Goal: Ask a question

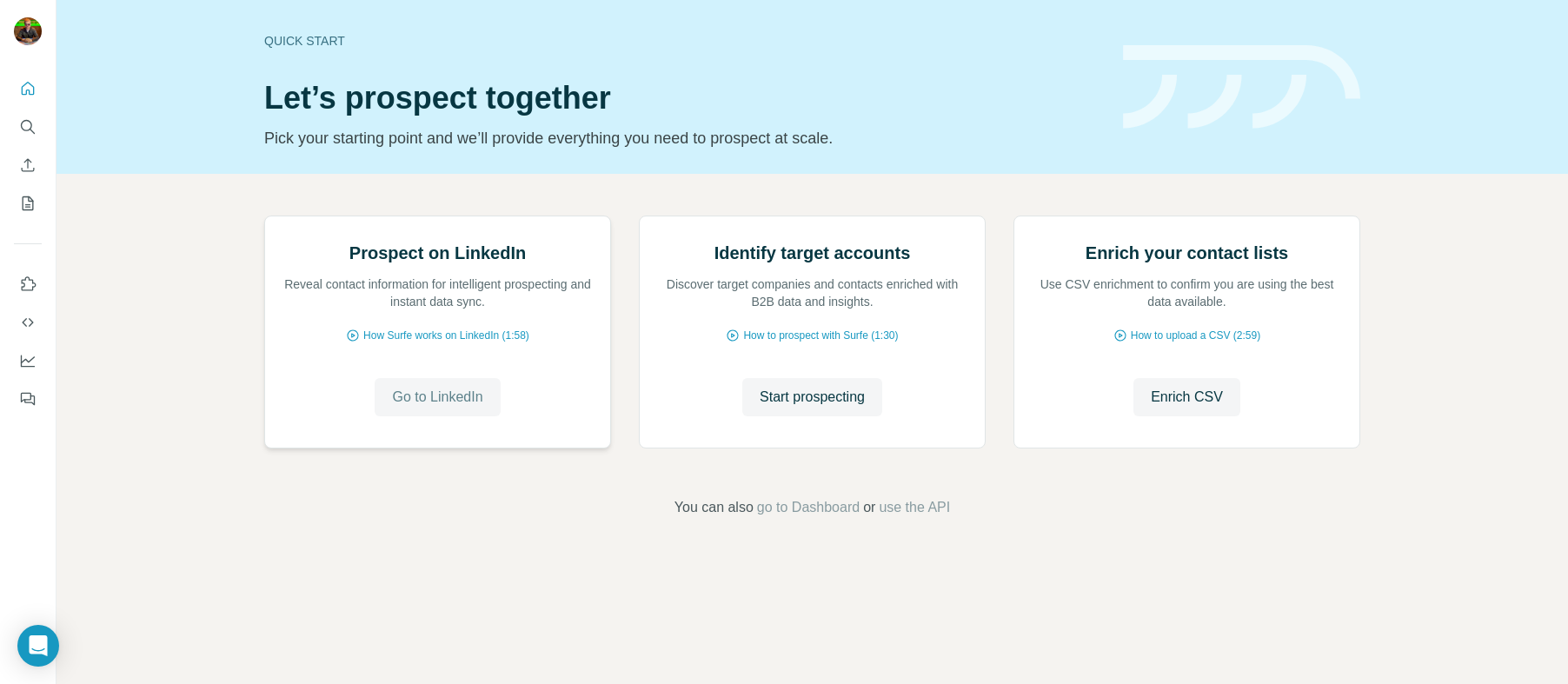
click at [427, 408] on span "Go to LinkedIn" at bounding box center [437, 396] width 91 height 20
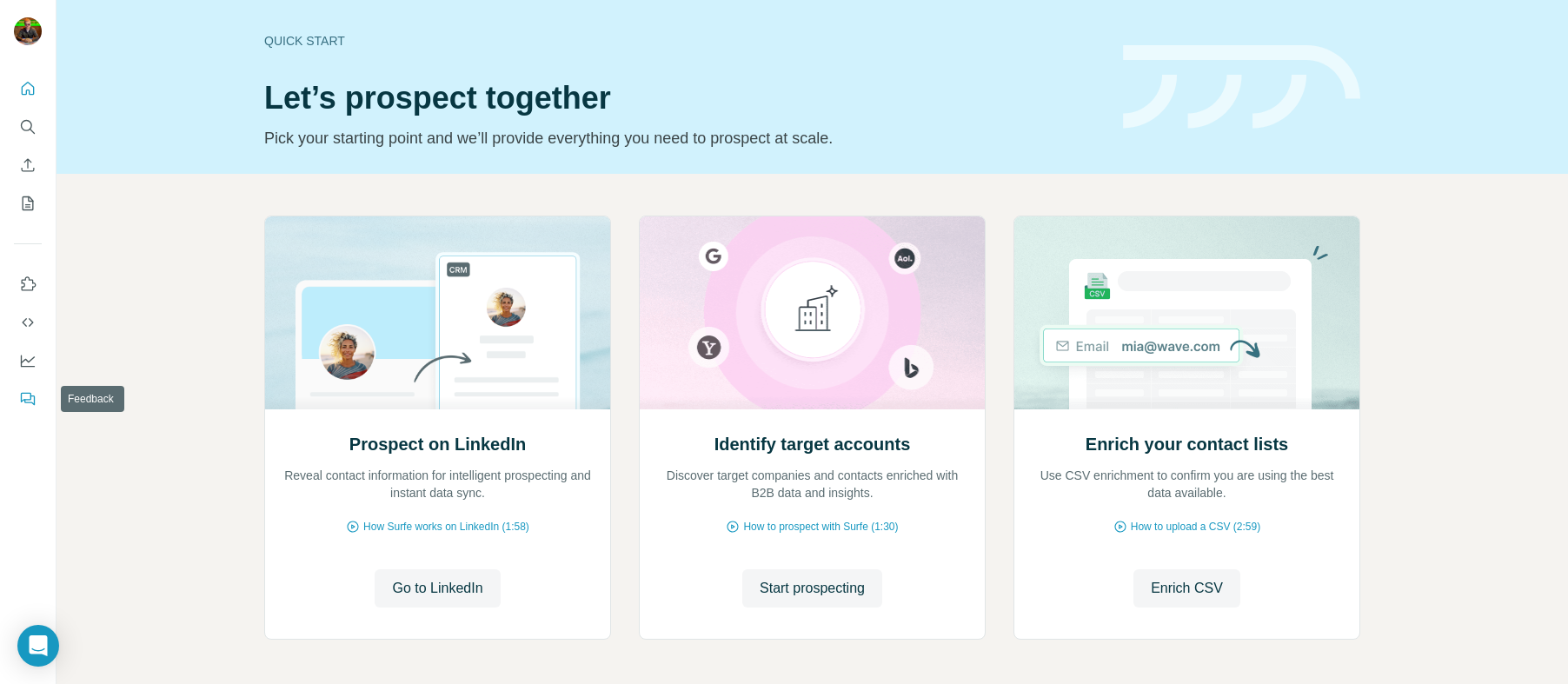
click at [27, 393] on icon "Feedback" at bounding box center [25, 398] width 11 height 10
click at [29, 650] on icon "Open Intercom Messenger" at bounding box center [38, 645] width 22 height 22
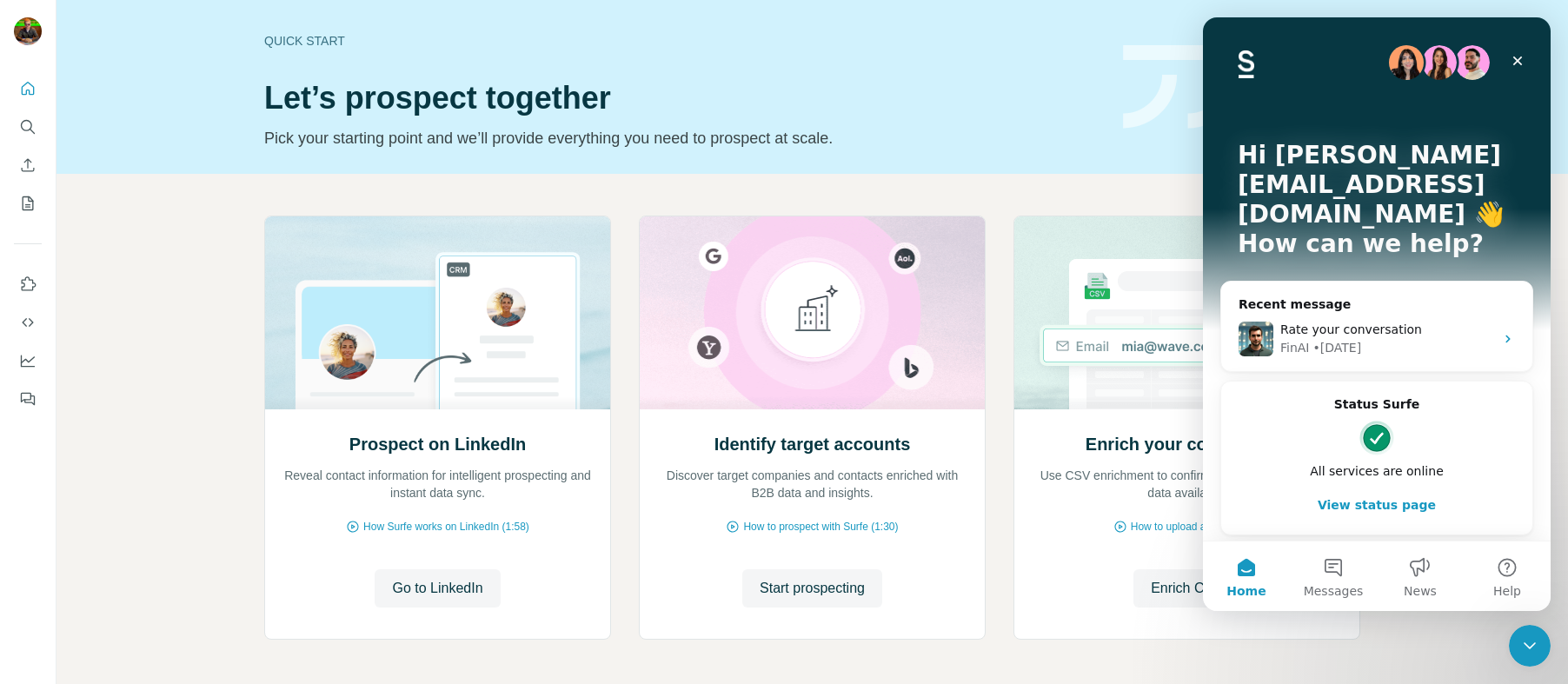
scroll to position [19, 0]
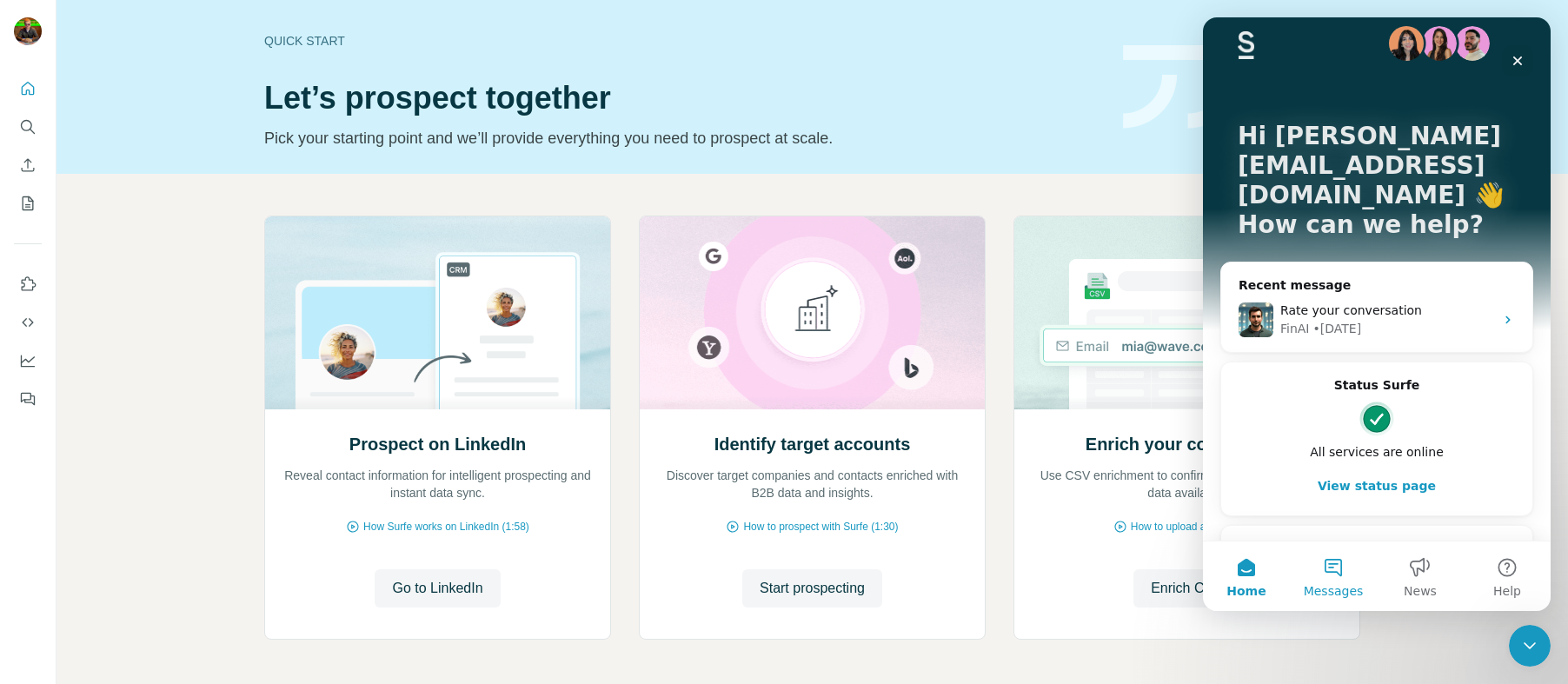
click at [1341, 571] on button "Messages" at bounding box center [1332, 575] width 87 height 69
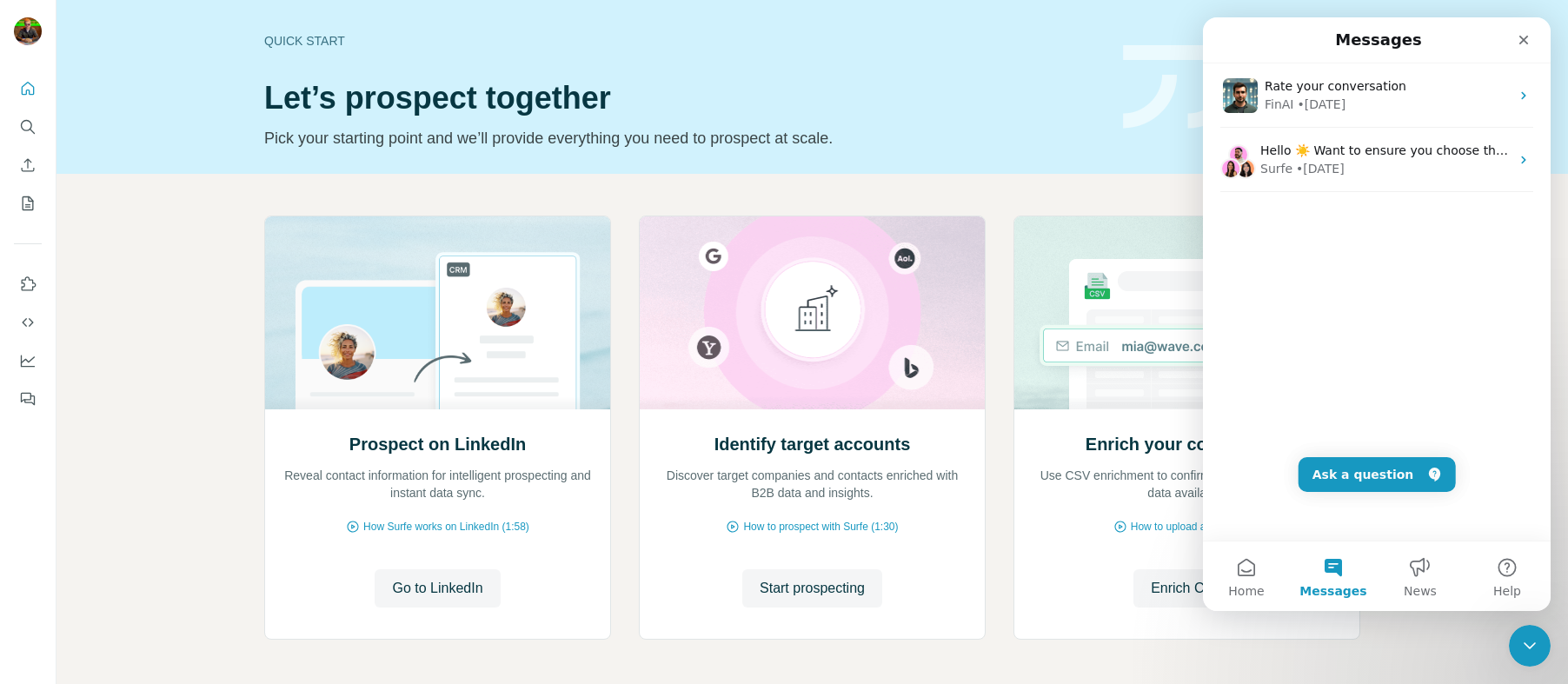
click at [1319, 270] on div "Rate your conversation FinAI • 15w ago Hello ☀️ Want to ensure you choose the m…" at bounding box center [1376, 302] width 347 height 477
click at [1375, 481] on button "Ask a question" at bounding box center [1377, 475] width 158 height 35
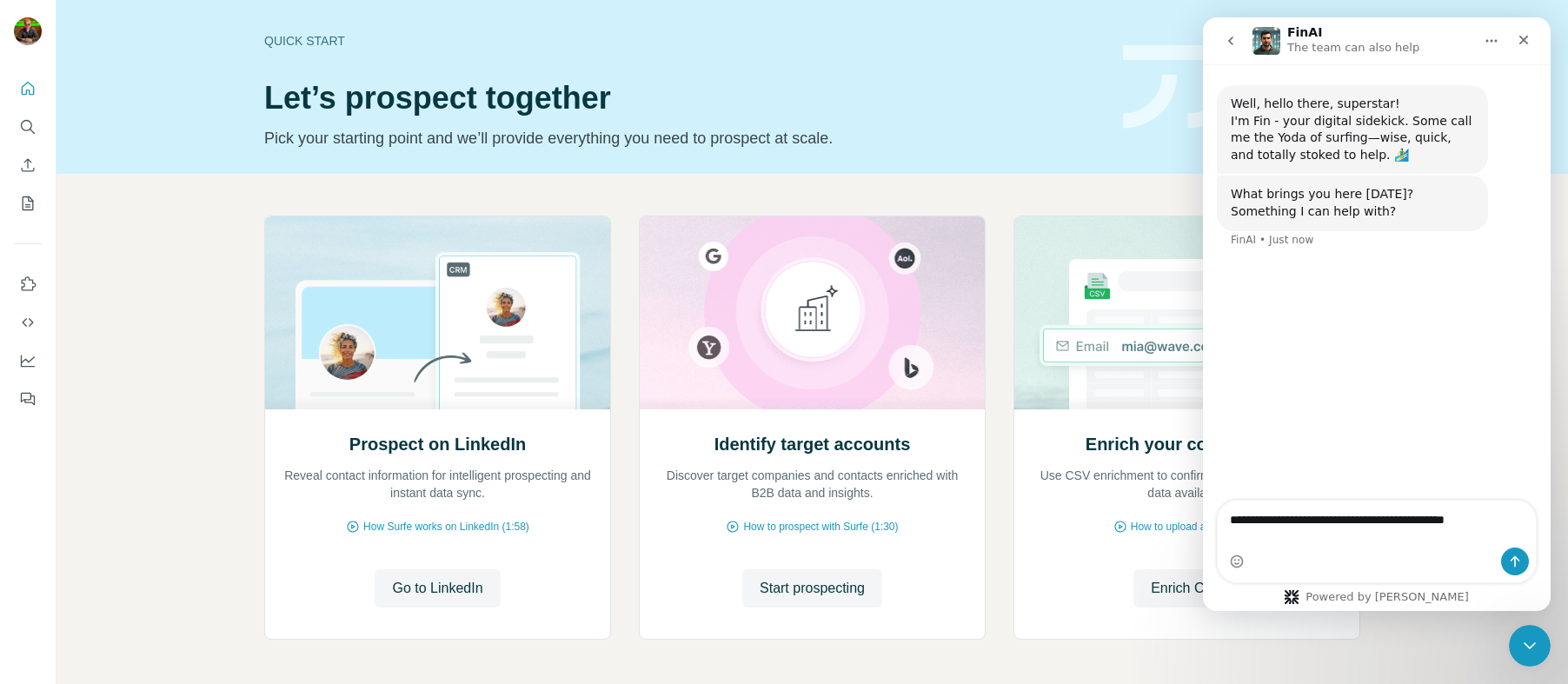
type textarea "**********"
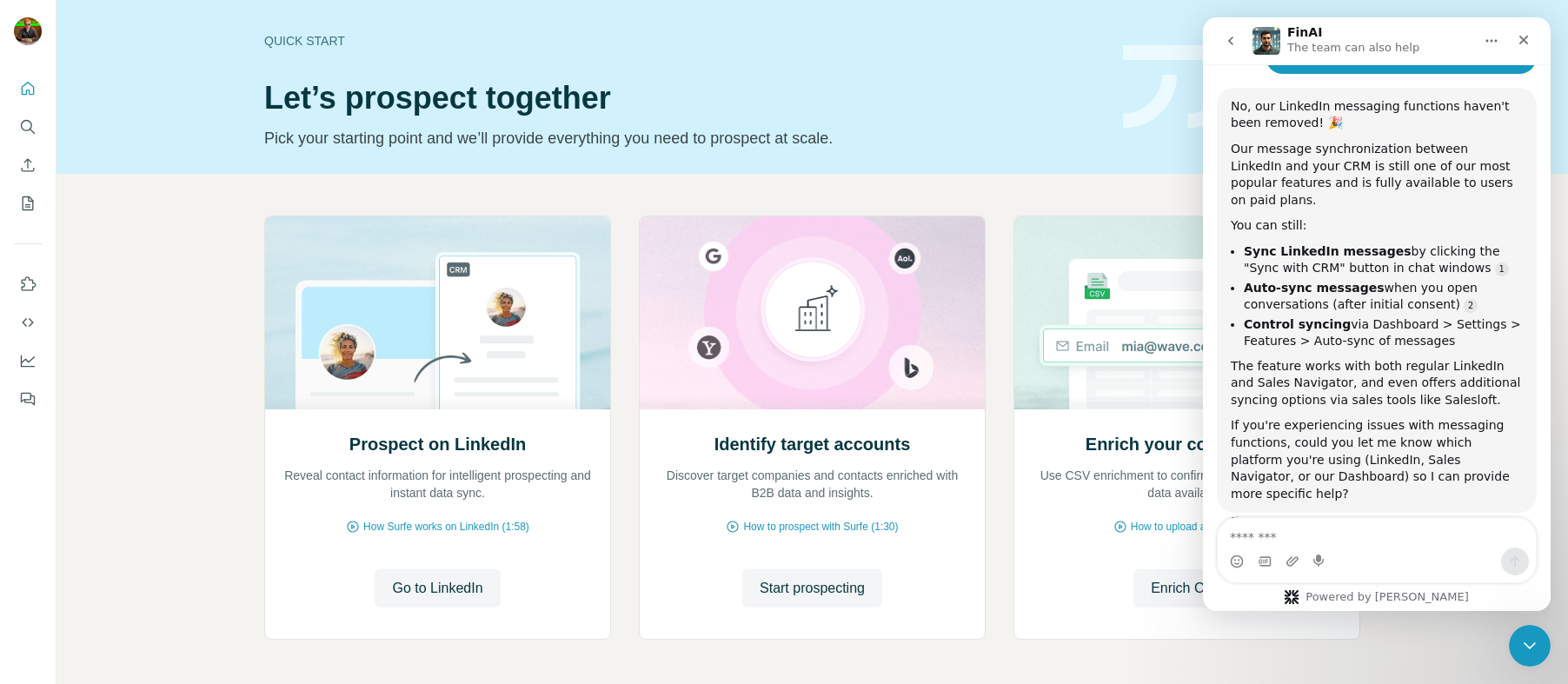
scroll to position [238, 0]
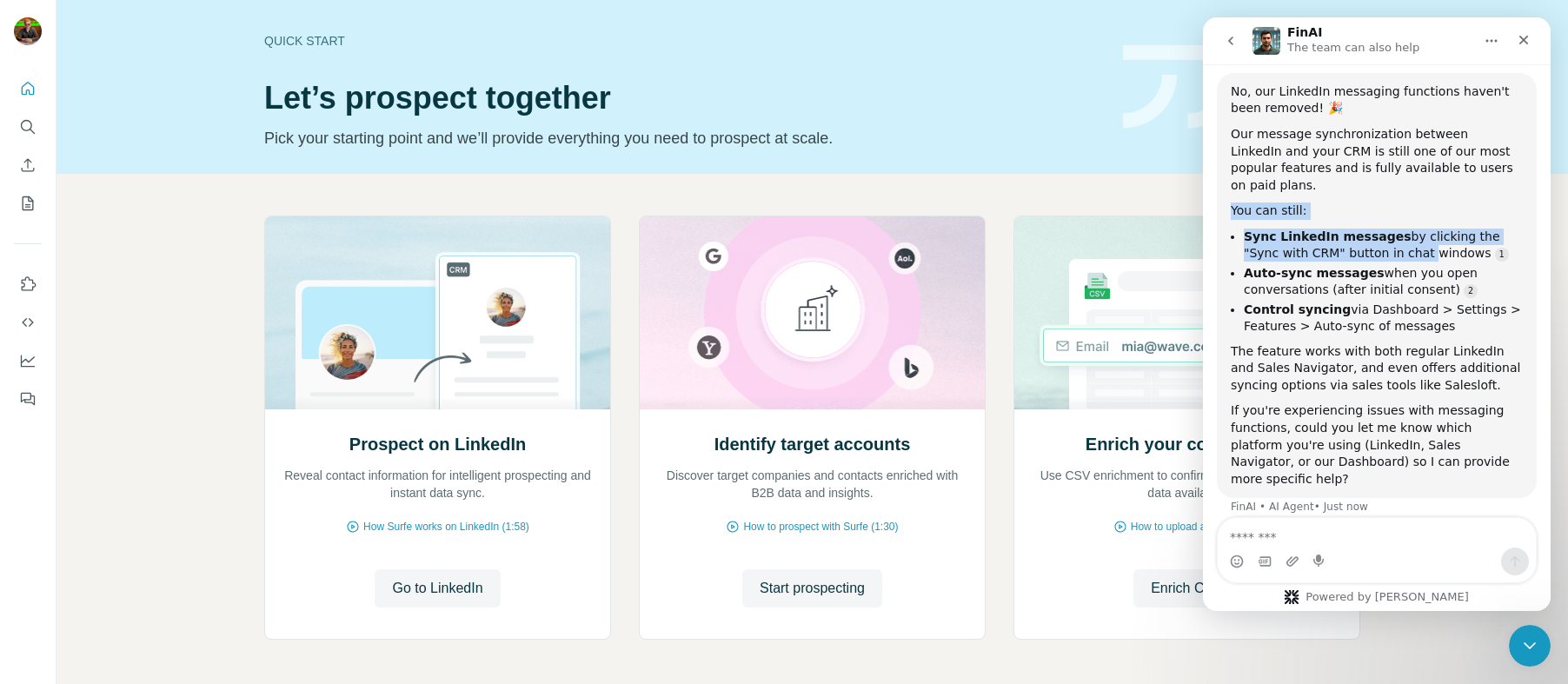
drag, startPoint x: 1233, startPoint y: 208, endPoint x: 1385, endPoint y: 249, distance: 157.4
click at [1385, 249] on div "No, our LinkedIn messaging functions haven't been removed! 🎉 Our message synchr…" at bounding box center [1376, 286] width 292 height 405
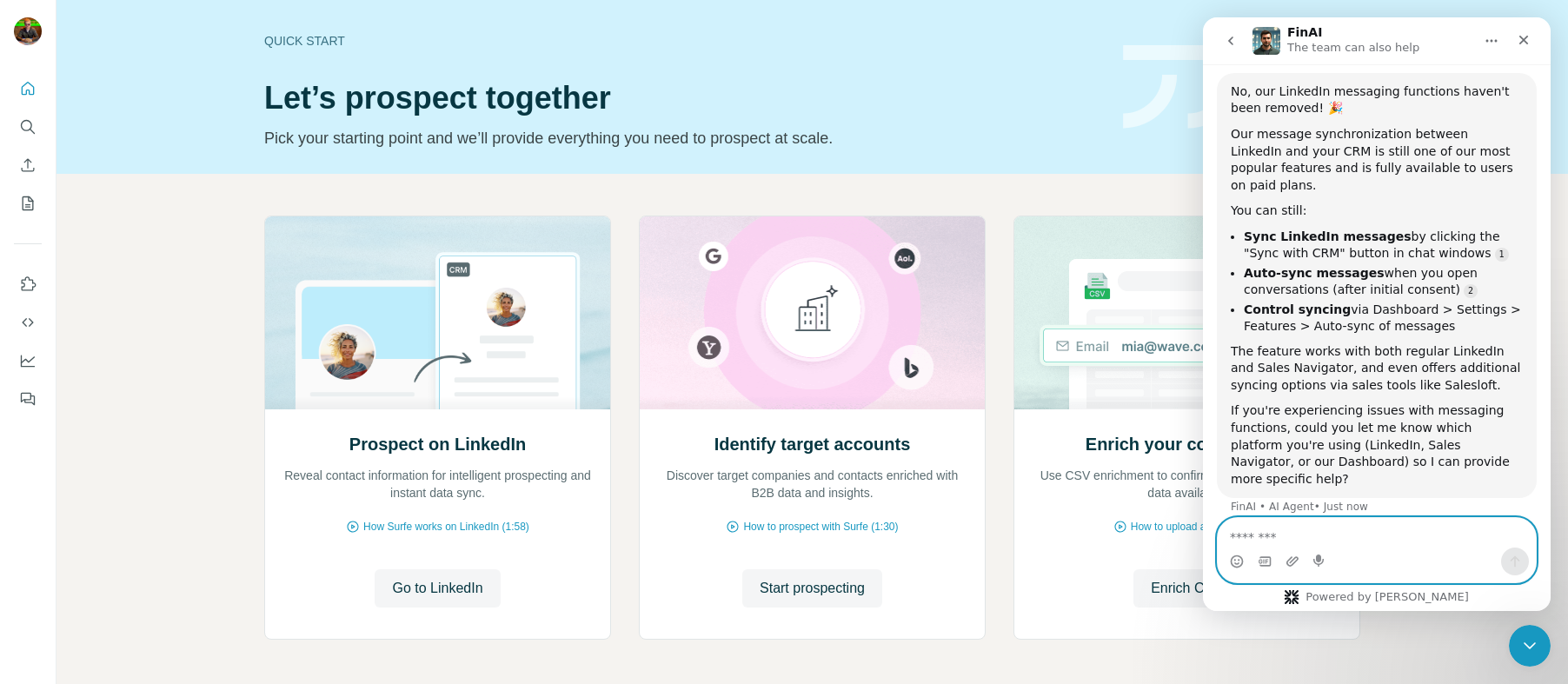
click at [1341, 539] on textarea "Message…" at bounding box center [1376, 532] width 318 height 29
type textarea "**********"
click at [1282, 536] on textarea "Message…" at bounding box center [1376, 532] width 318 height 29
type textarea "**********"
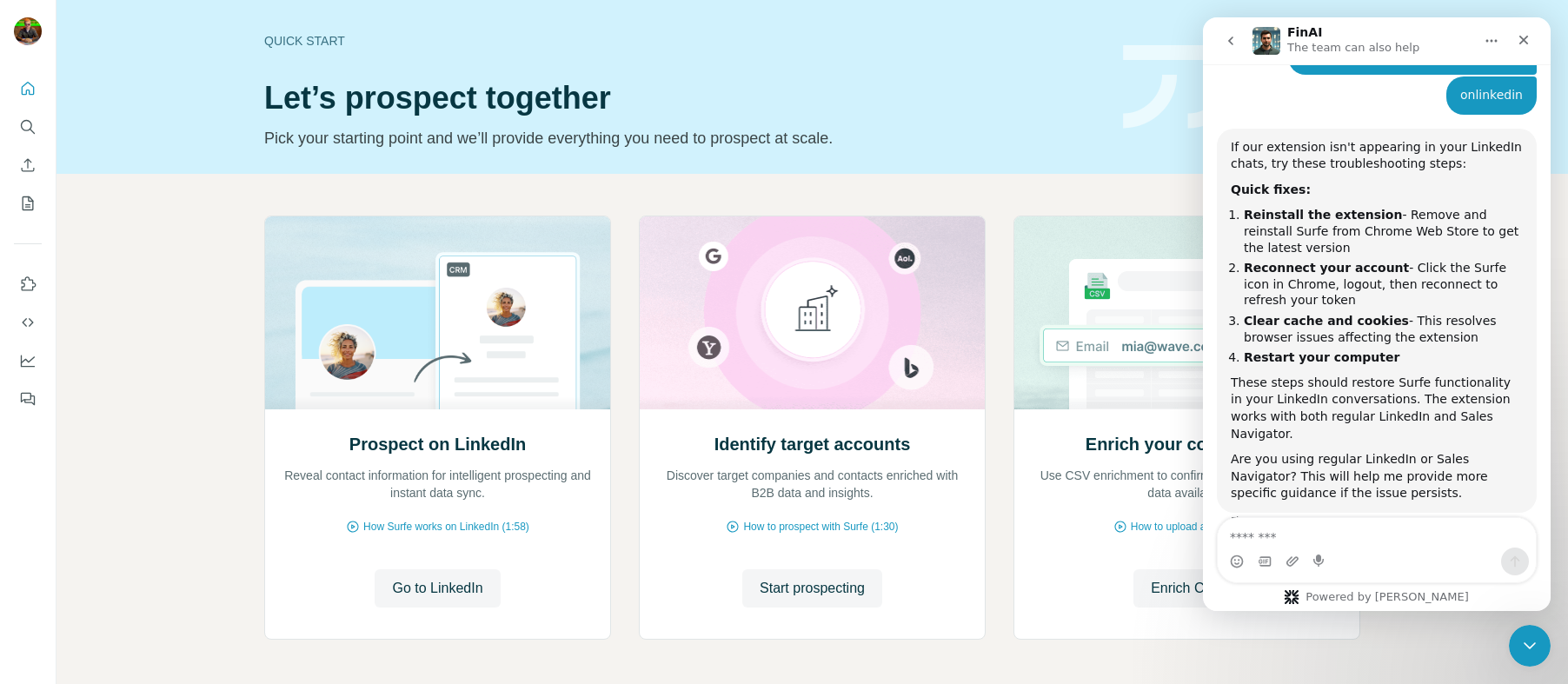
scroll to position [731, 0]
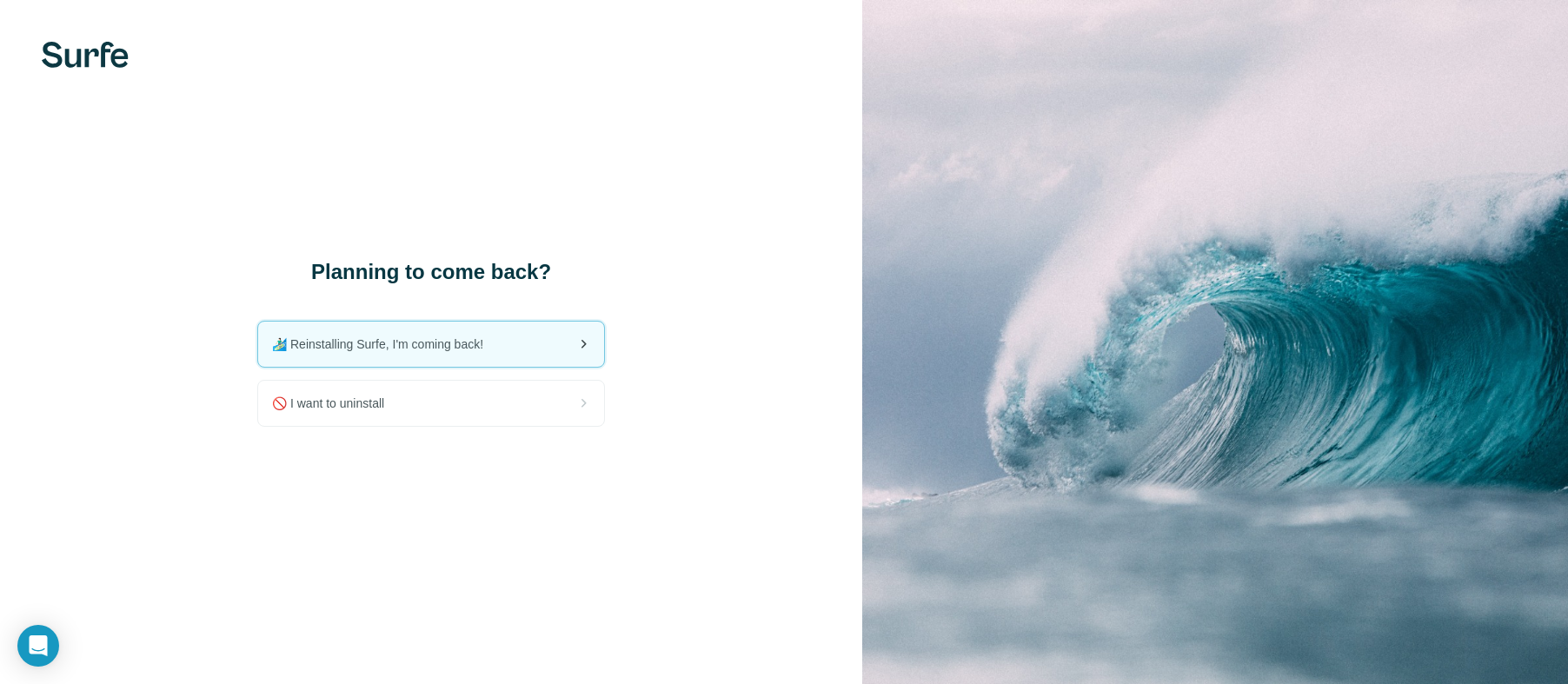
click at [376, 342] on span "🏄🏻‍♂️ Reinstalling Surfe, I'm coming back!" at bounding box center [383, 344] width 225 height 18
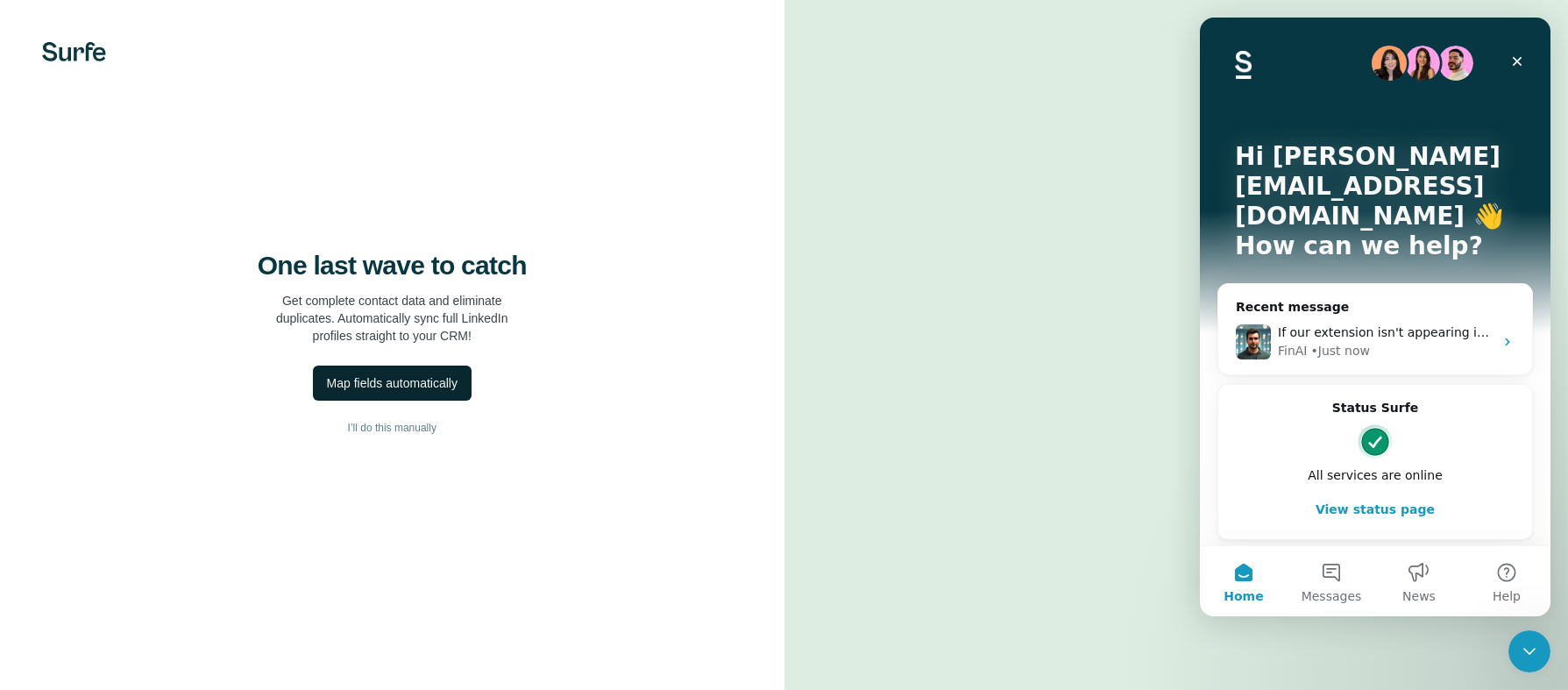
click at [413, 400] on button "Map fields automatically" at bounding box center [393, 383] width 159 height 35
click at [419, 400] on button "Analyzing your CRM fields..." at bounding box center [392, 383] width 203 height 35
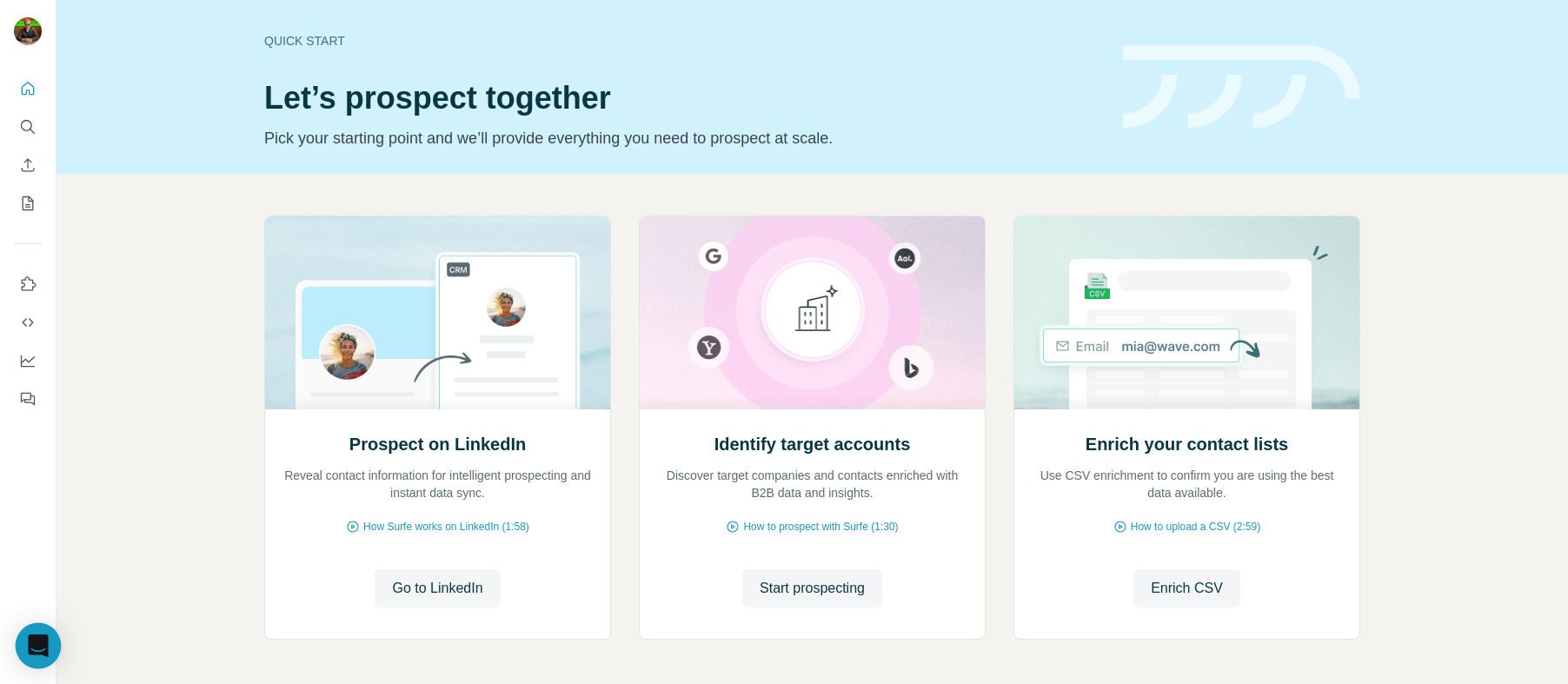
click at [39, 645] on icon "Open Intercom Messenger" at bounding box center [38, 645] width 20 height 22
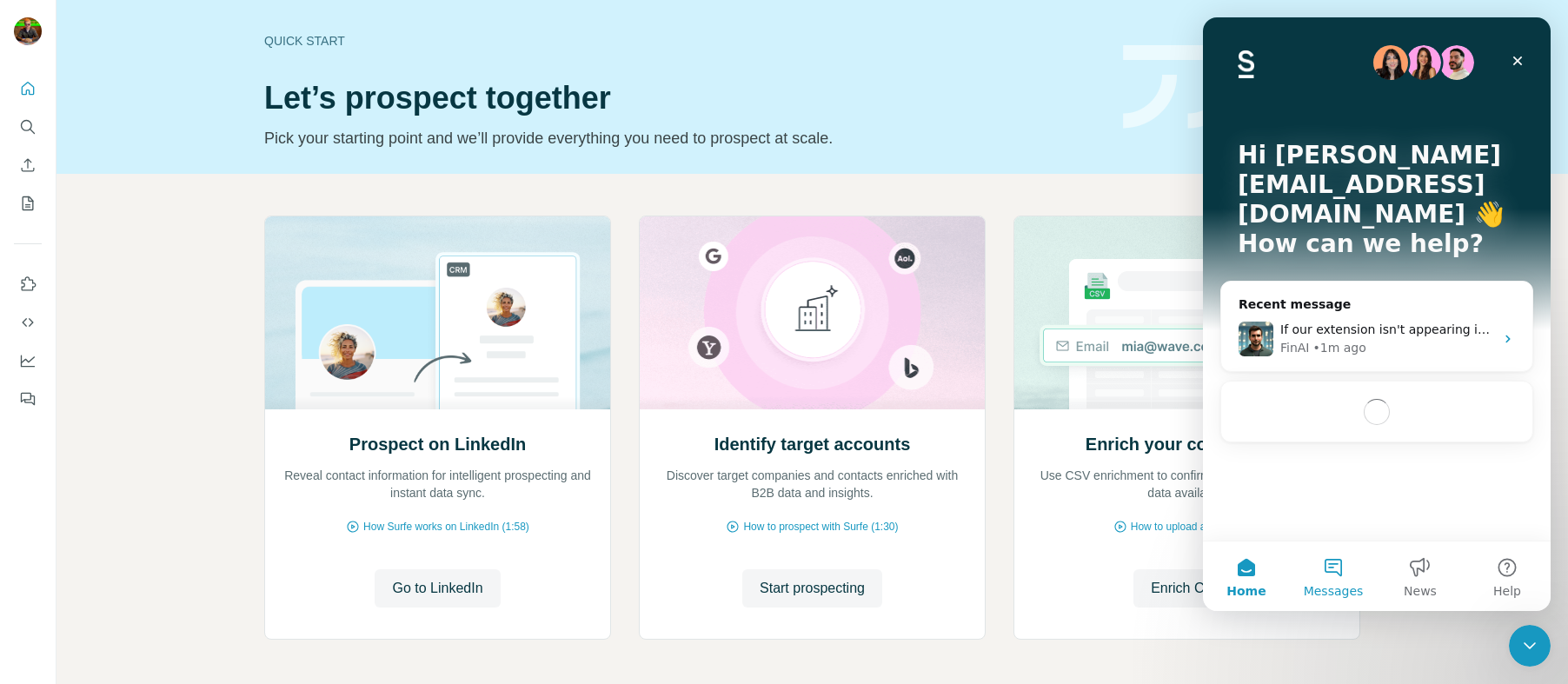
click at [1336, 565] on button "Messages" at bounding box center [1332, 575] width 87 height 69
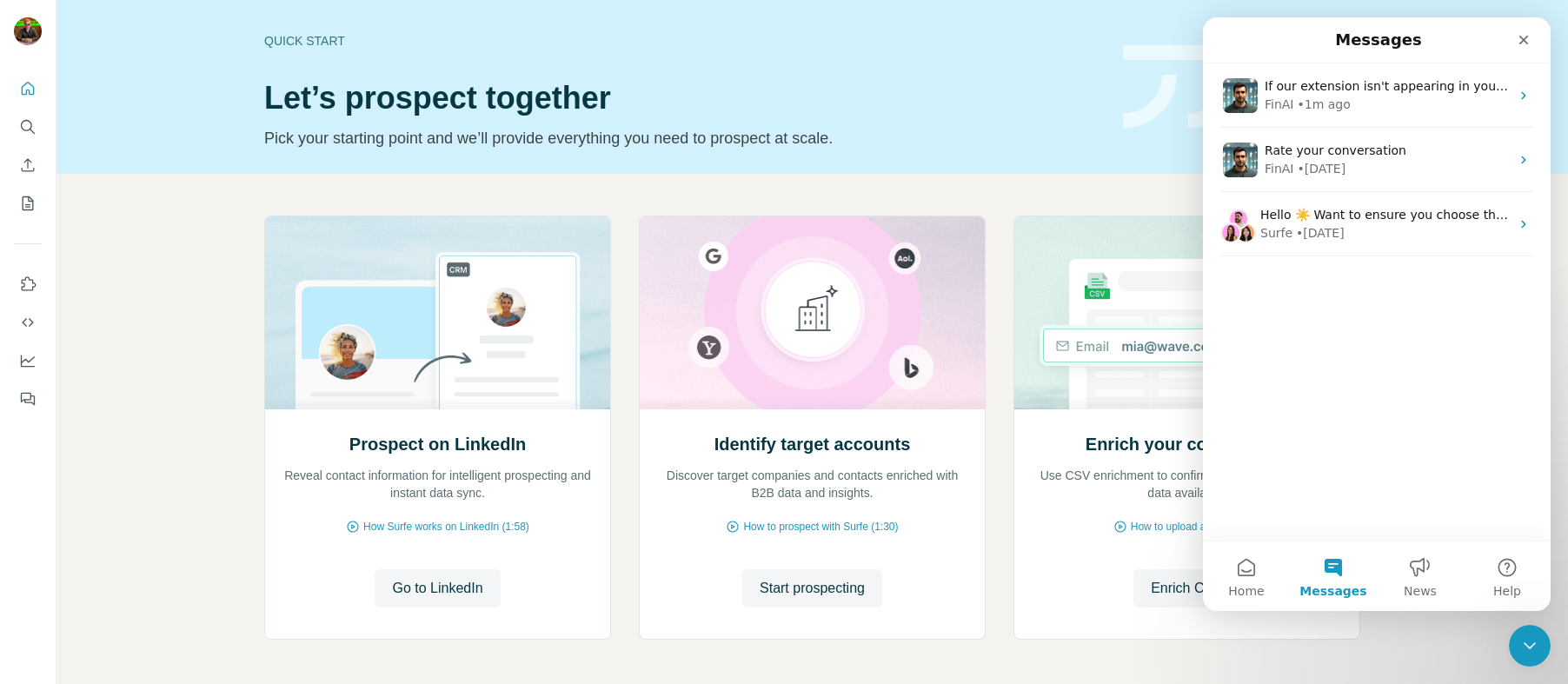
click at [1409, 348] on div "If our extension isn't appearing in your LinkedIn chats, try these troubleshoot…" at bounding box center [1376, 302] width 347 height 477
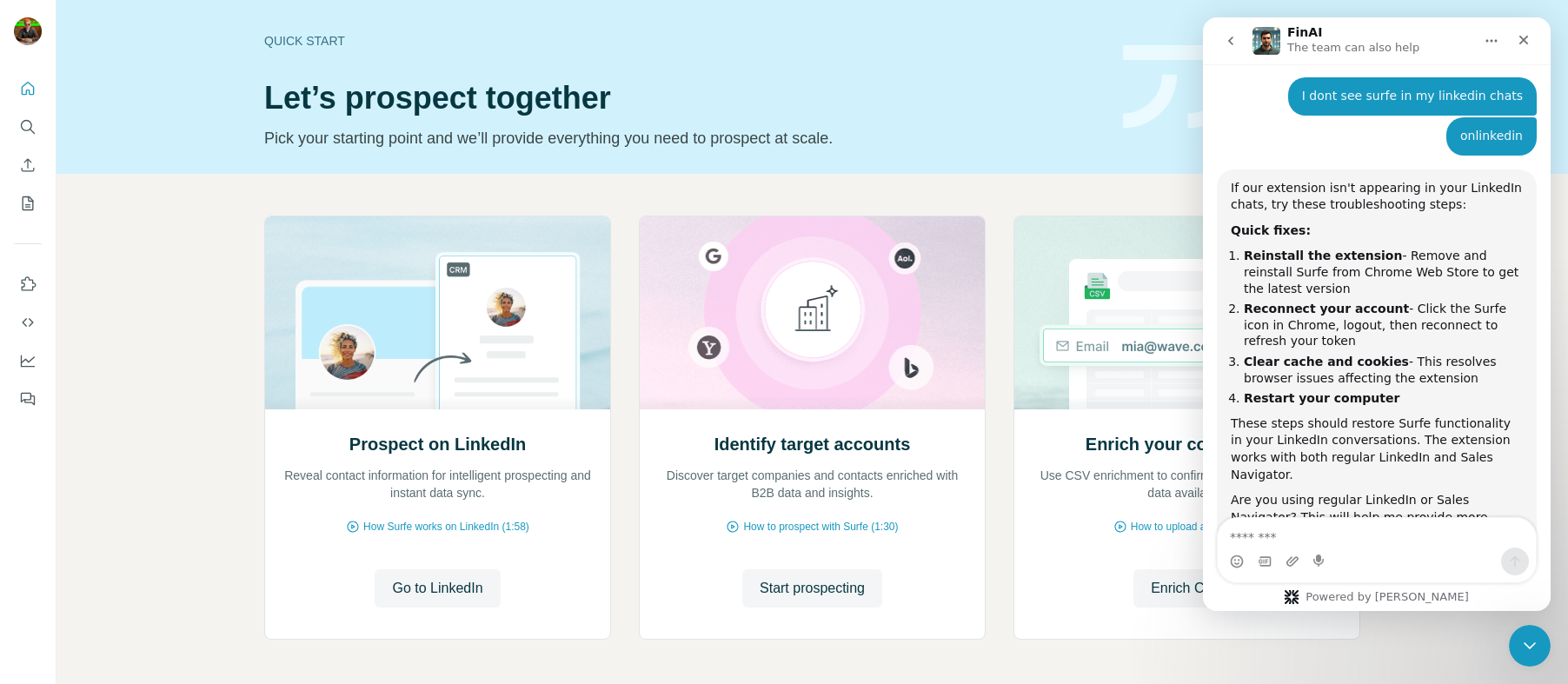
scroll to position [713, 0]
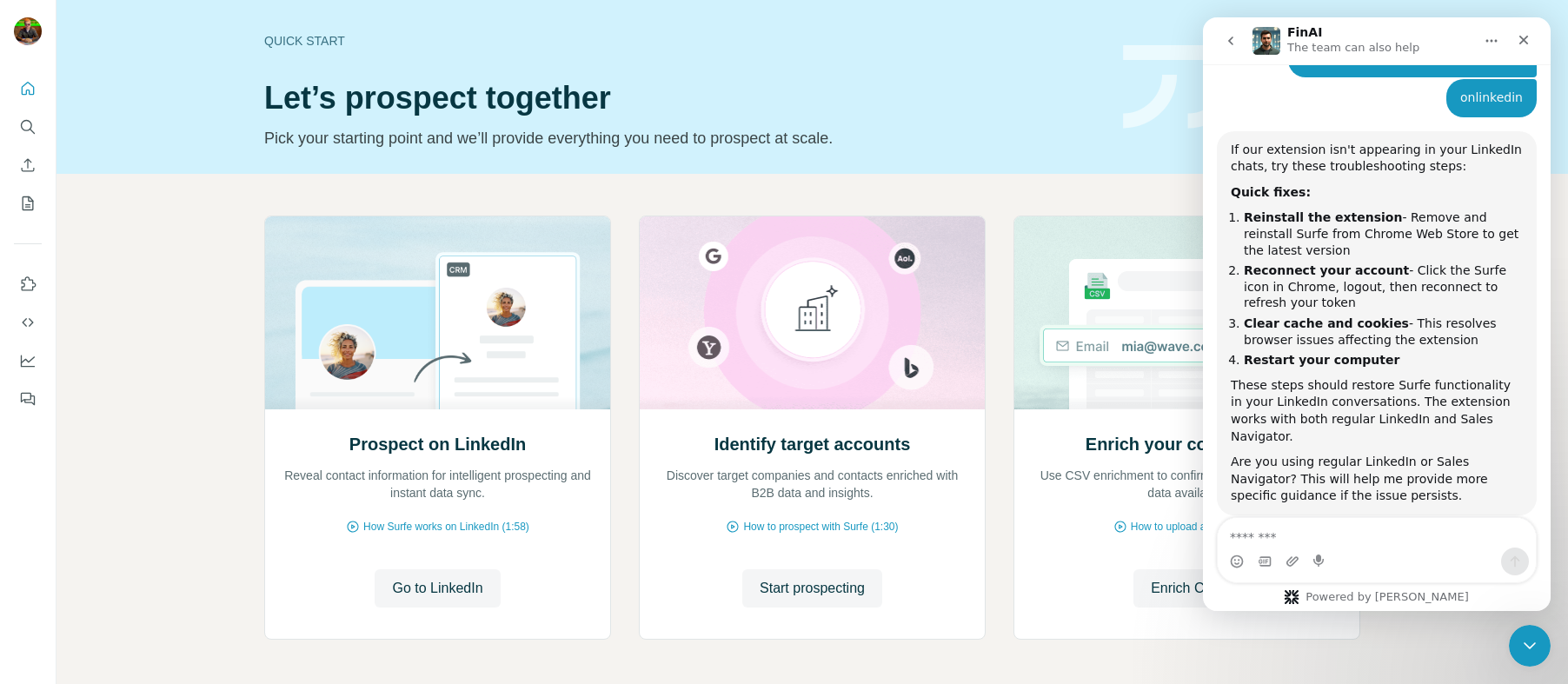
drag, startPoint x: 1236, startPoint y: 198, endPoint x: 1434, endPoint y: 279, distance: 213.9
click at [1434, 279] on ol "Reinstall the extension - Remove and reinstall Surfe from Chrome Web Store to g…" at bounding box center [1376, 288] width 292 height 159
click at [1328, 544] on textarea "Message…" at bounding box center [1376, 532] width 318 height 29
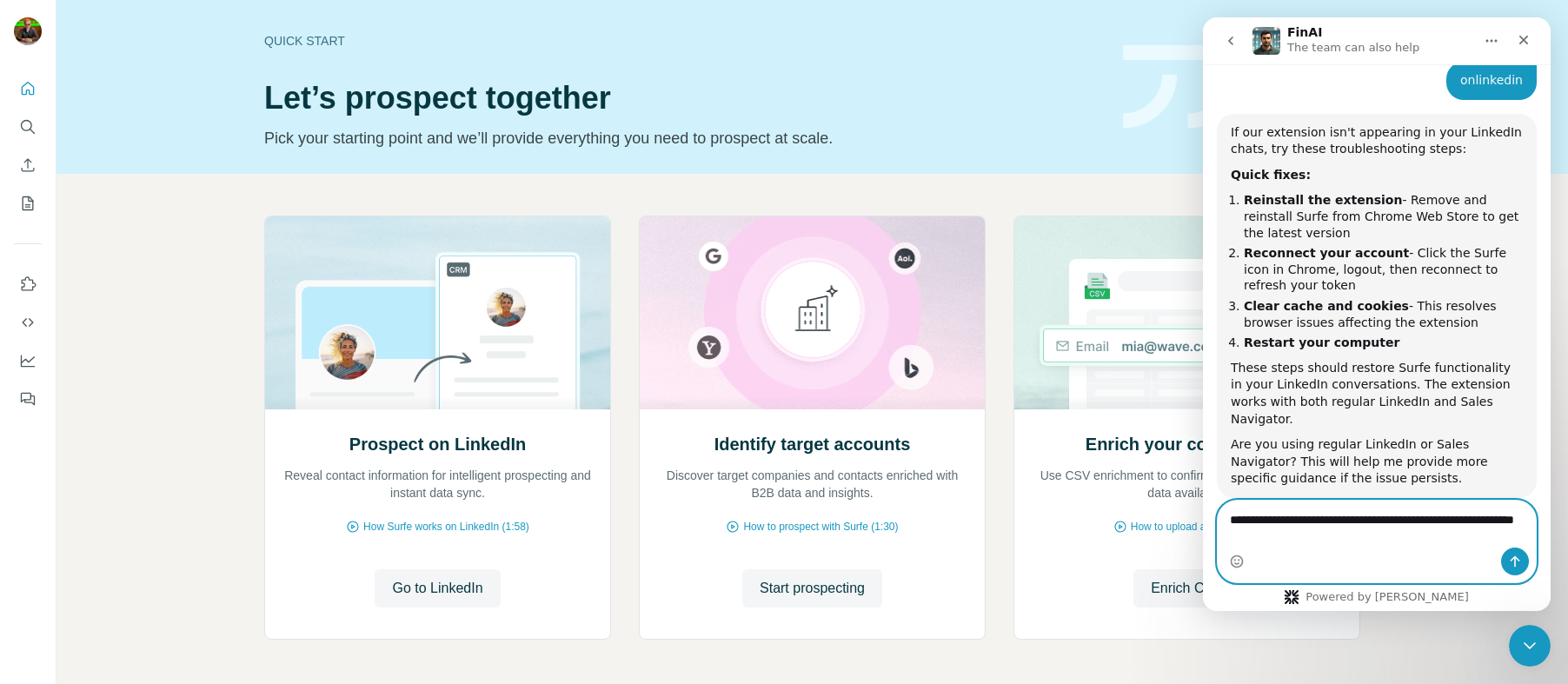
type textarea "**********"
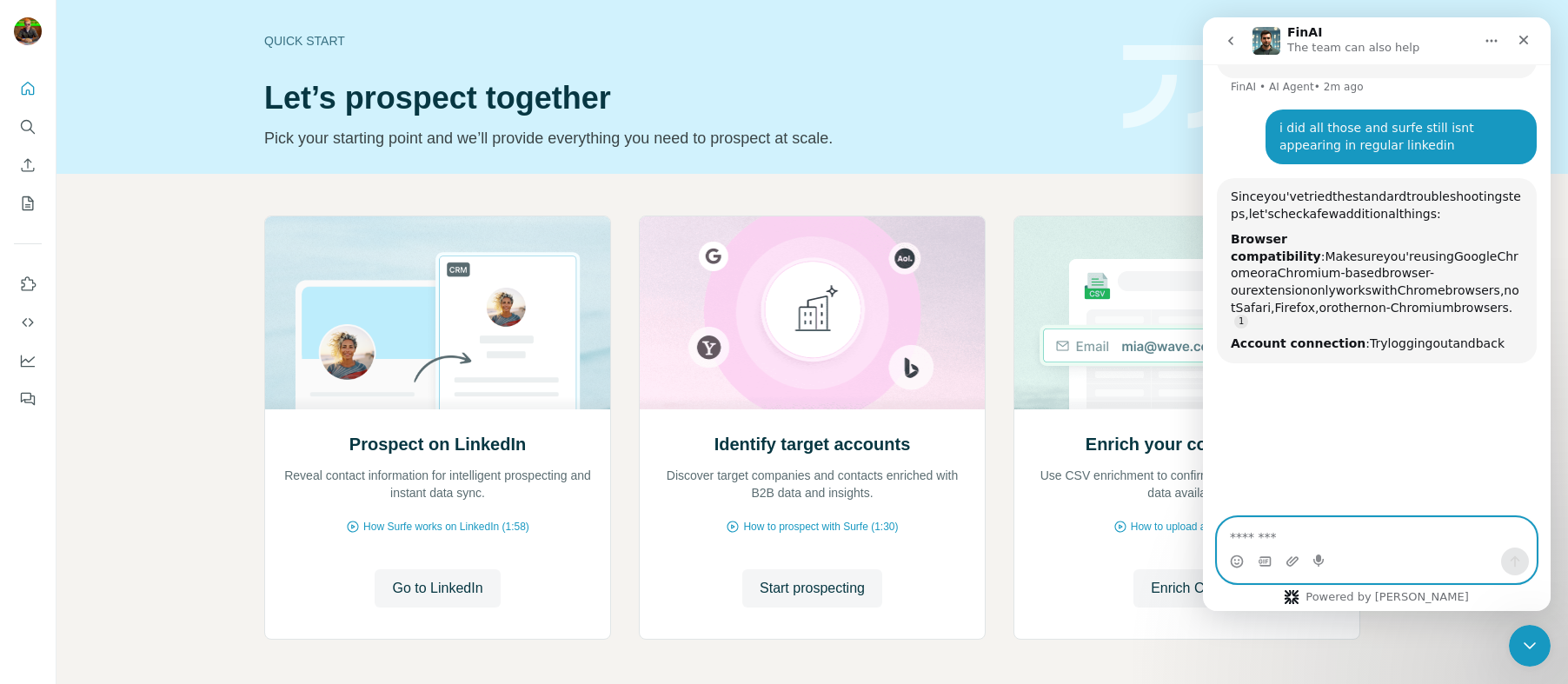
scroll to position [1148, 0]
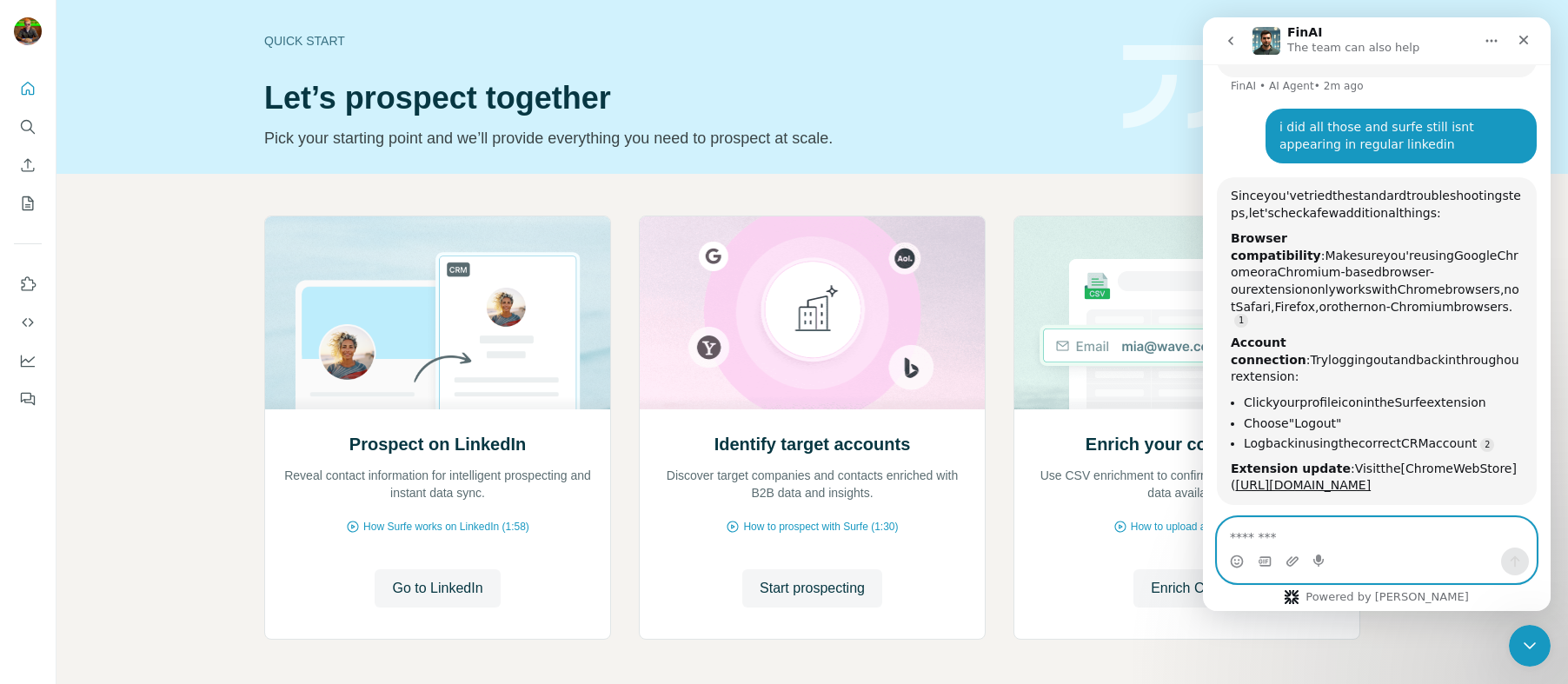
click at [1367, 528] on textarea "Message…" at bounding box center [1376, 532] width 318 height 29
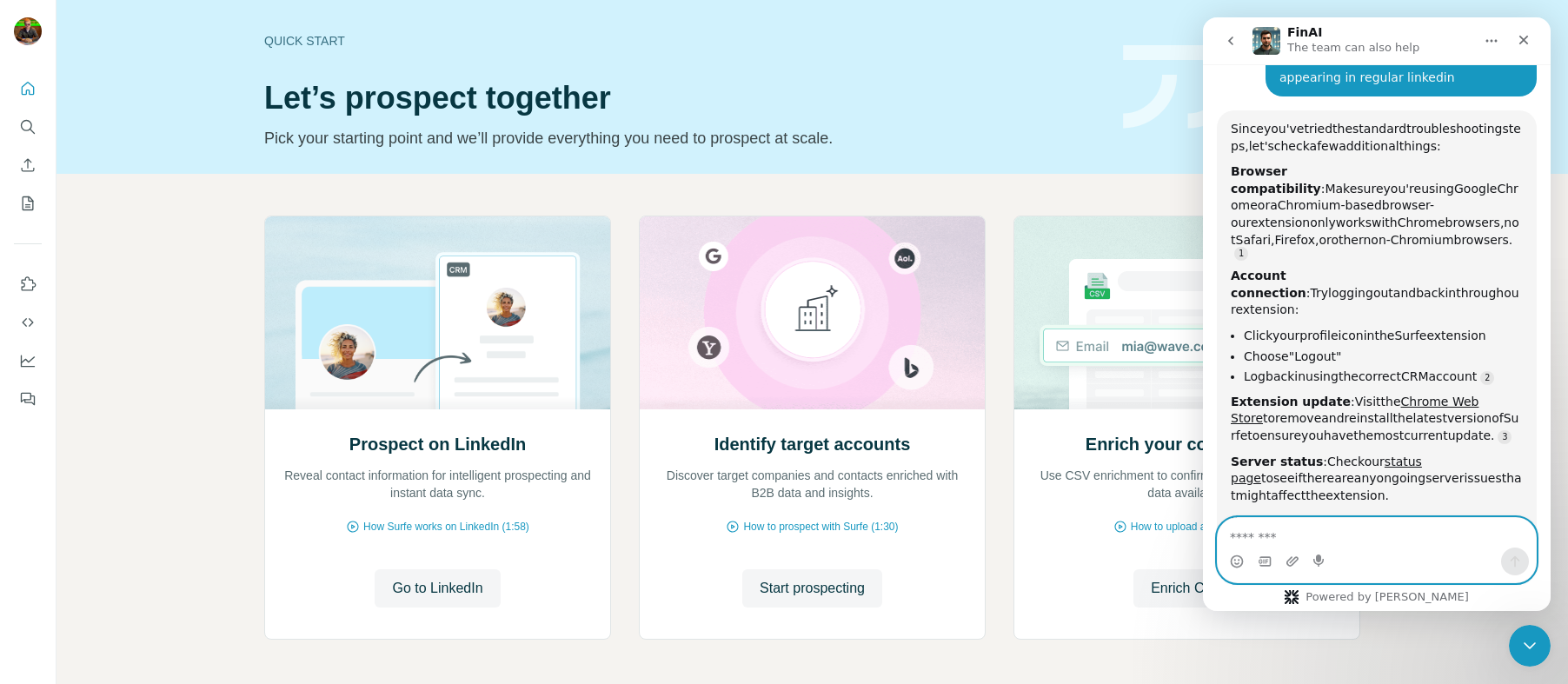
scroll to position [1219, 0]
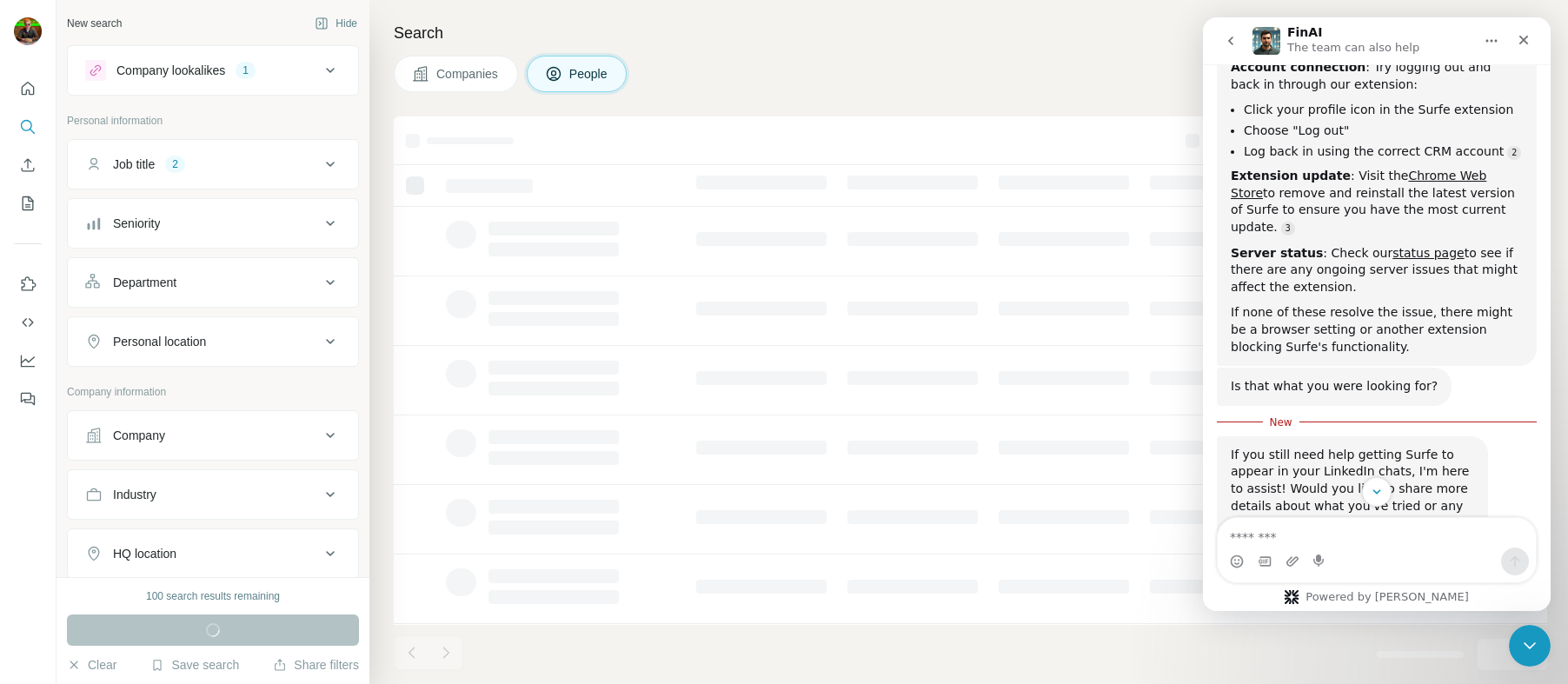
scroll to position [1626, 0]
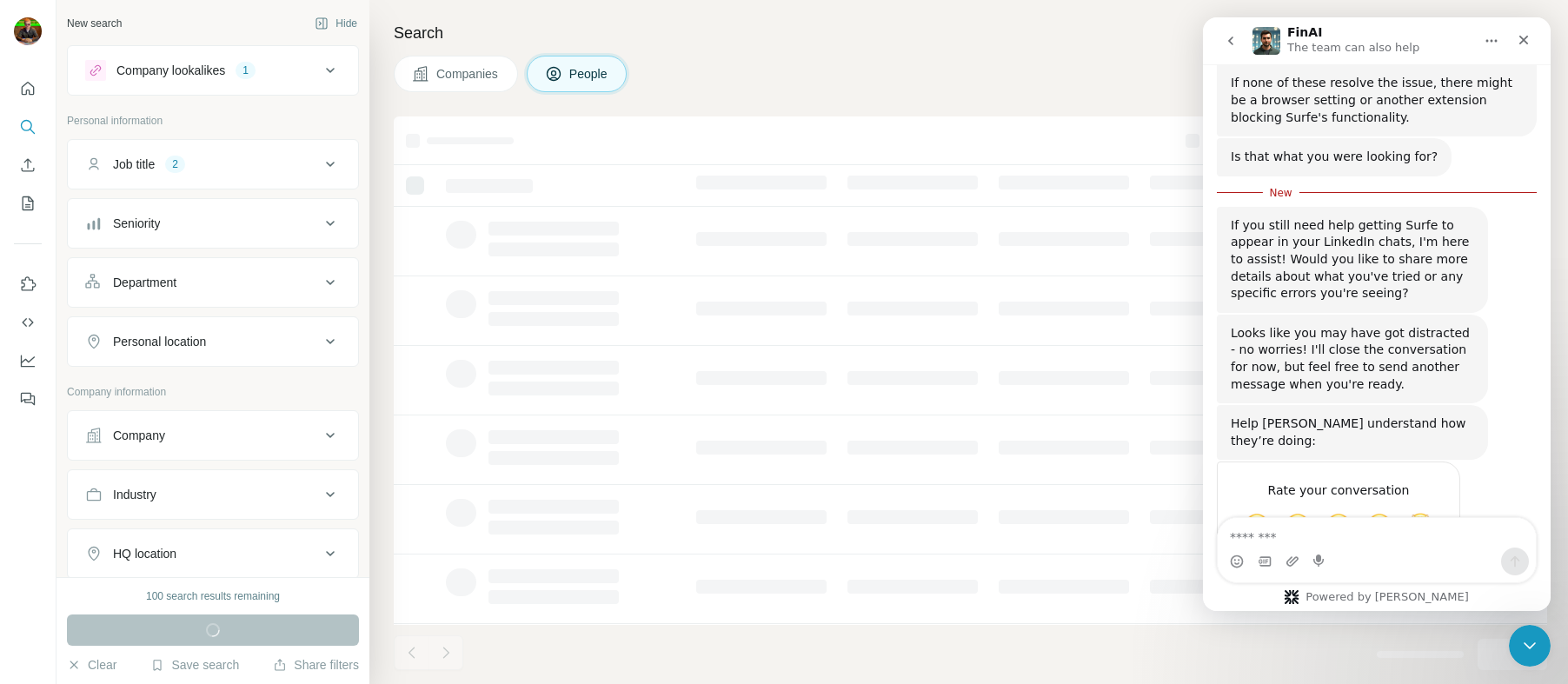
click at [1367, 525] on textarea "Message…" at bounding box center [1376, 532] width 318 height 29
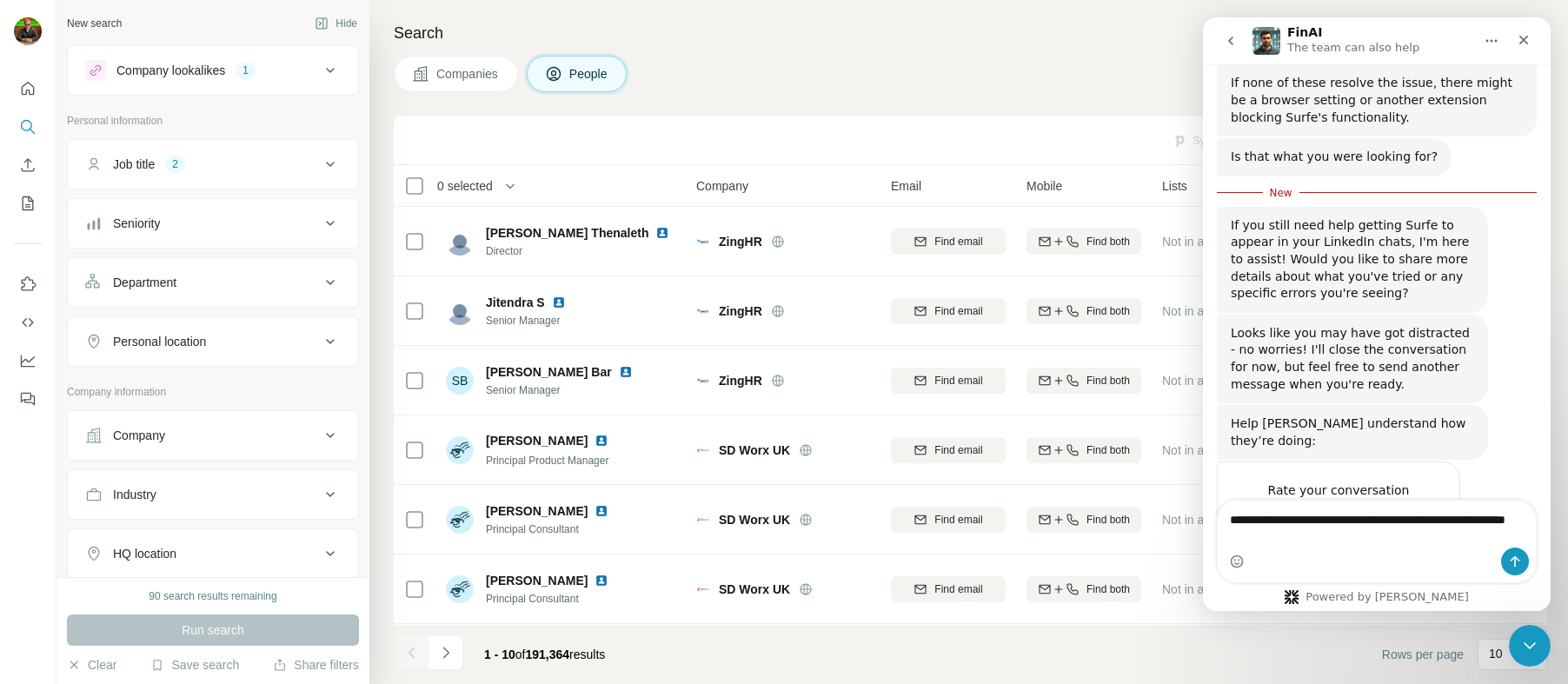
scroll to position [1643, 0]
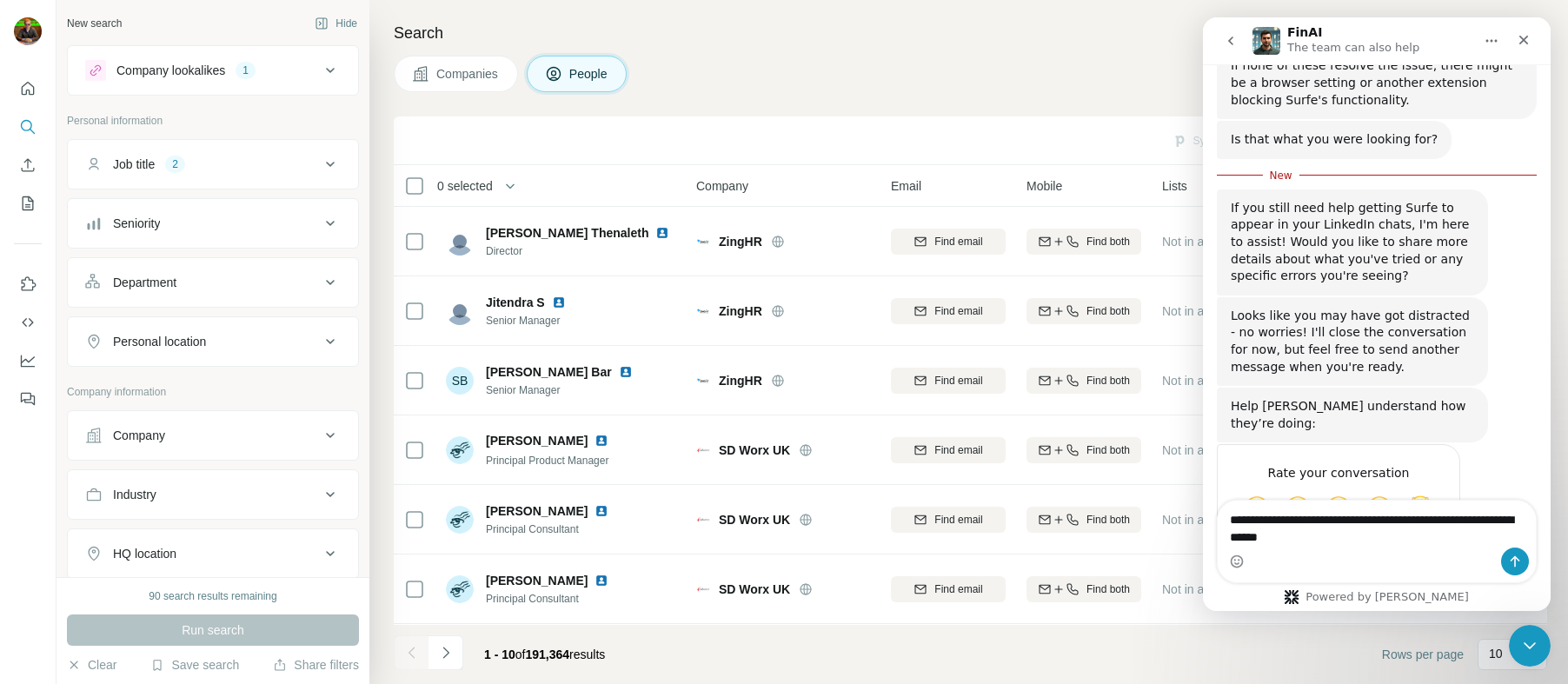
type textarea "**********"
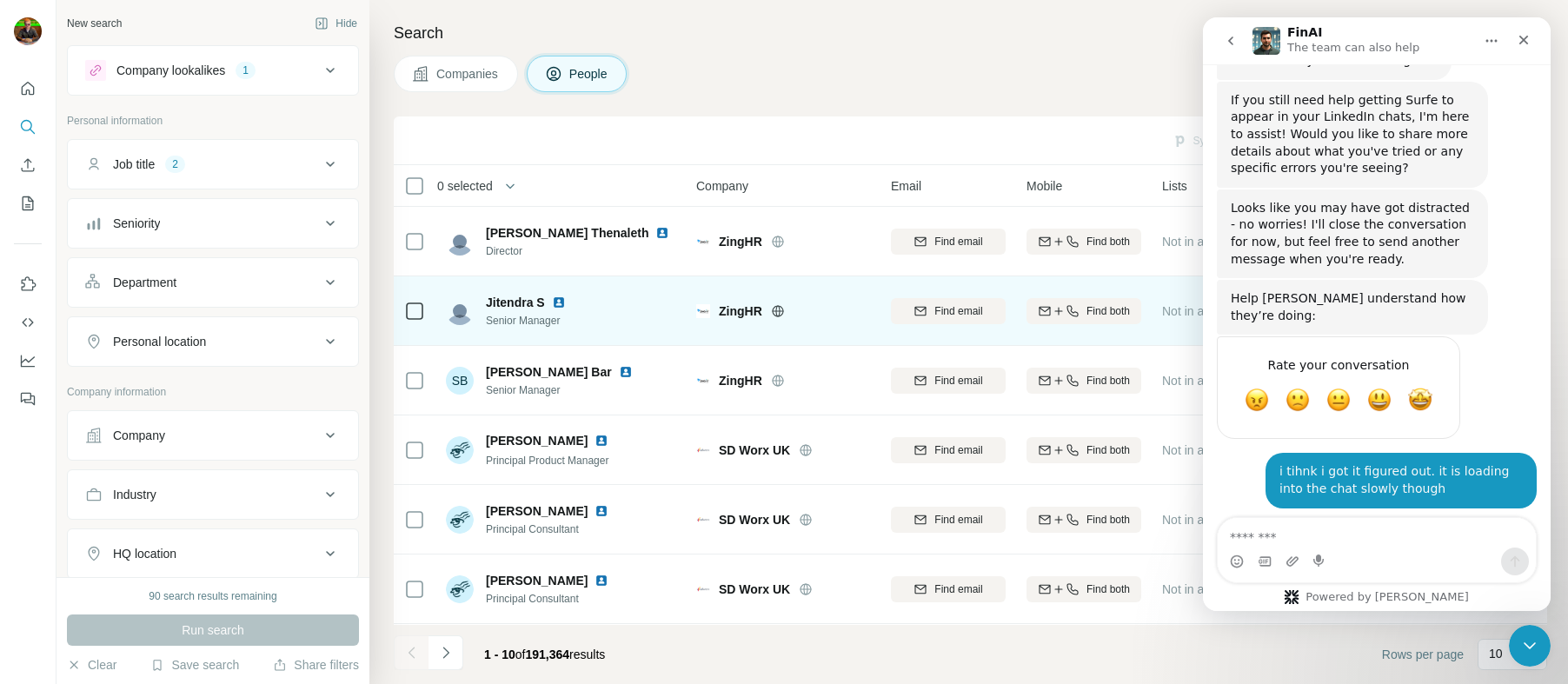
scroll to position [287, 0]
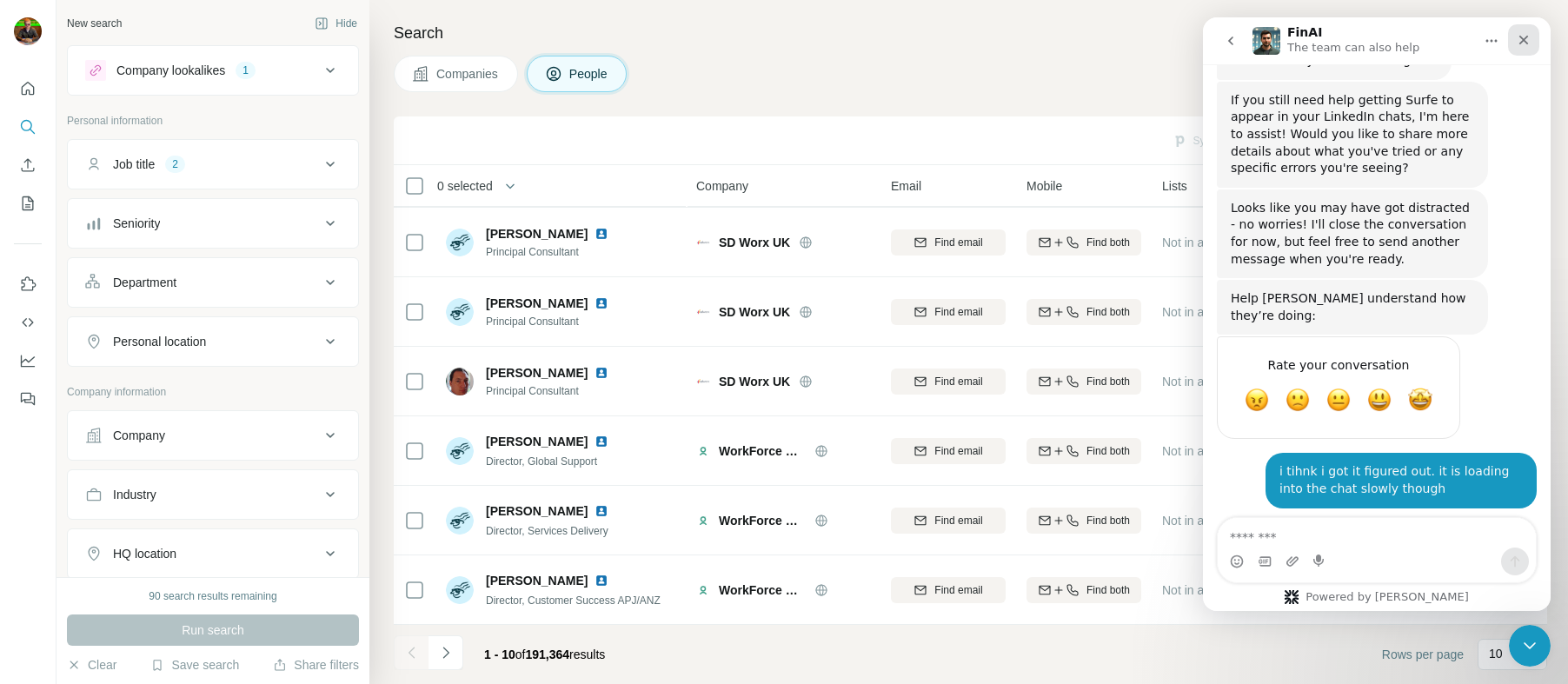
click at [1526, 39] on icon "Close" at bounding box center [1523, 40] width 14 height 14
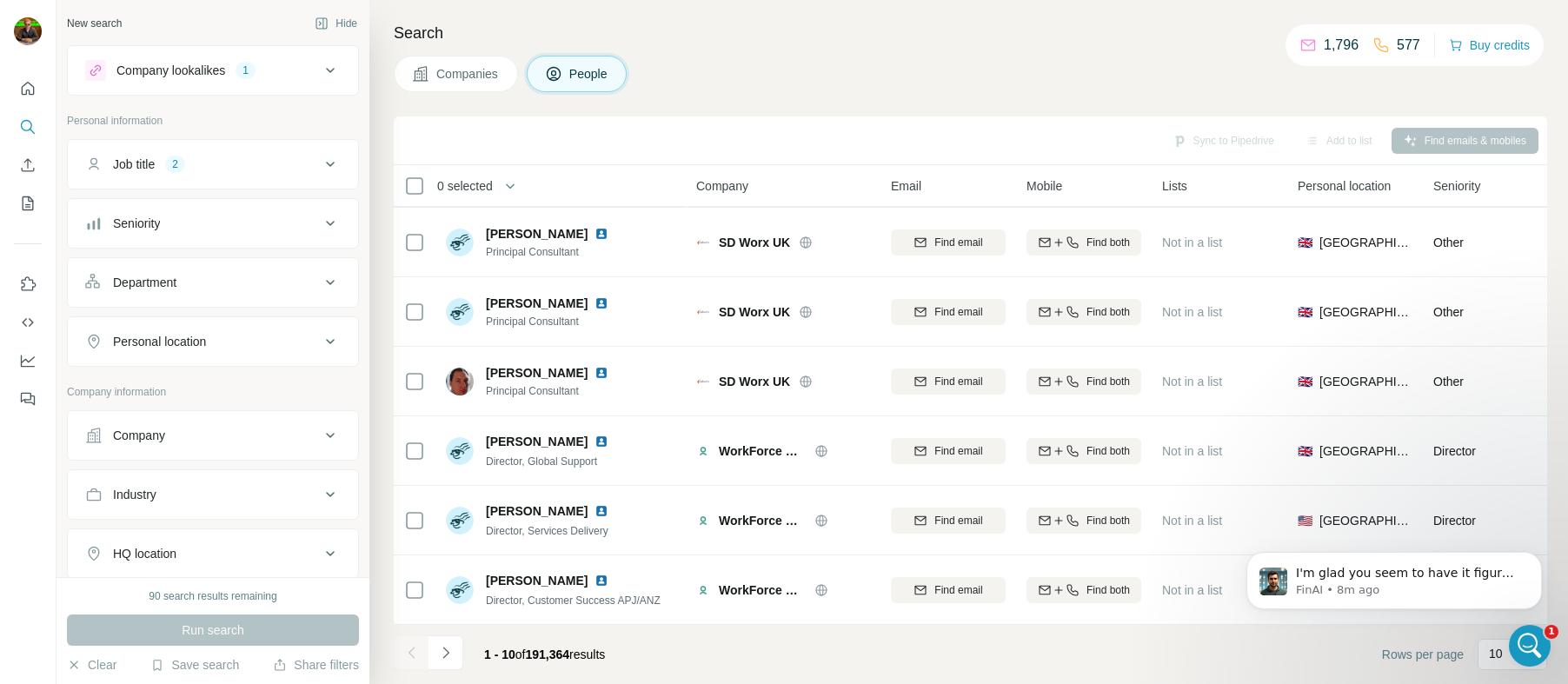
scroll to position [2106, 0]
